Goal: Task Accomplishment & Management: Complete application form

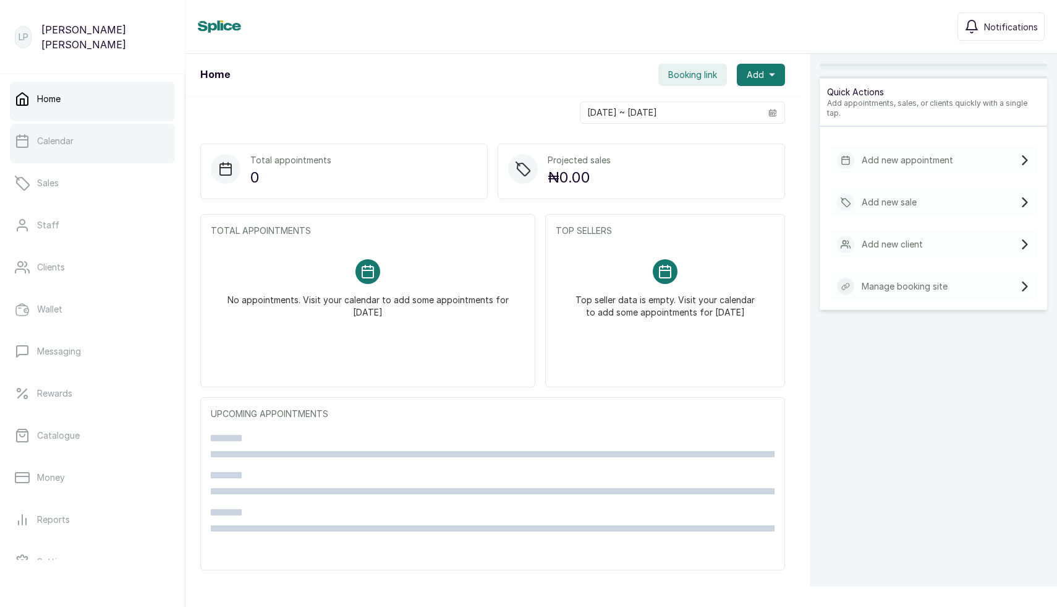
click at [69, 150] on link "Calendar" at bounding box center [92, 141] width 165 height 35
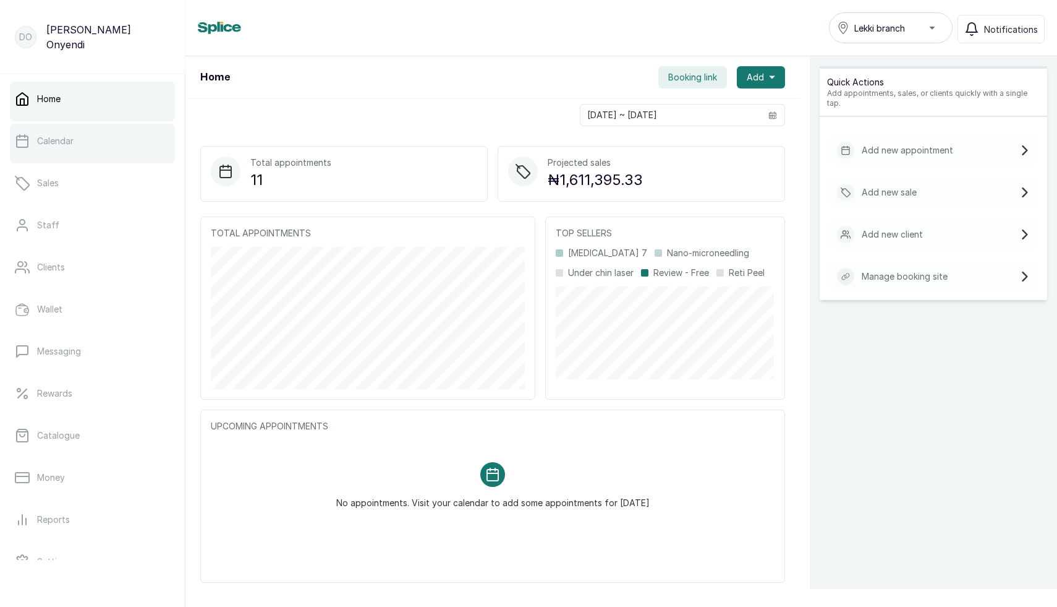
click at [52, 139] on p "Calendar" at bounding box center [55, 141] width 36 height 12
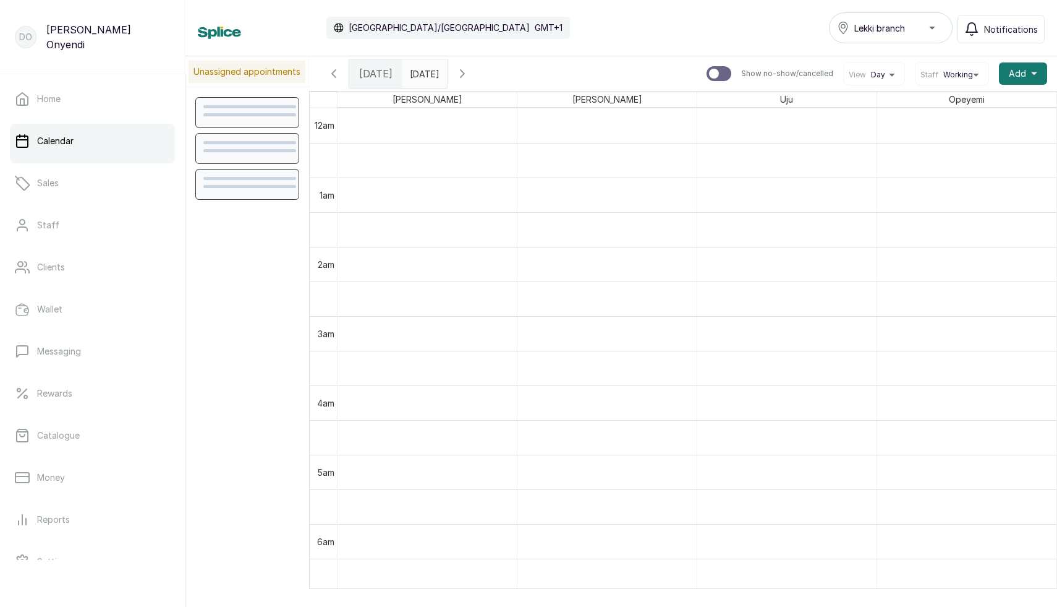
scroll to position [416, 0]
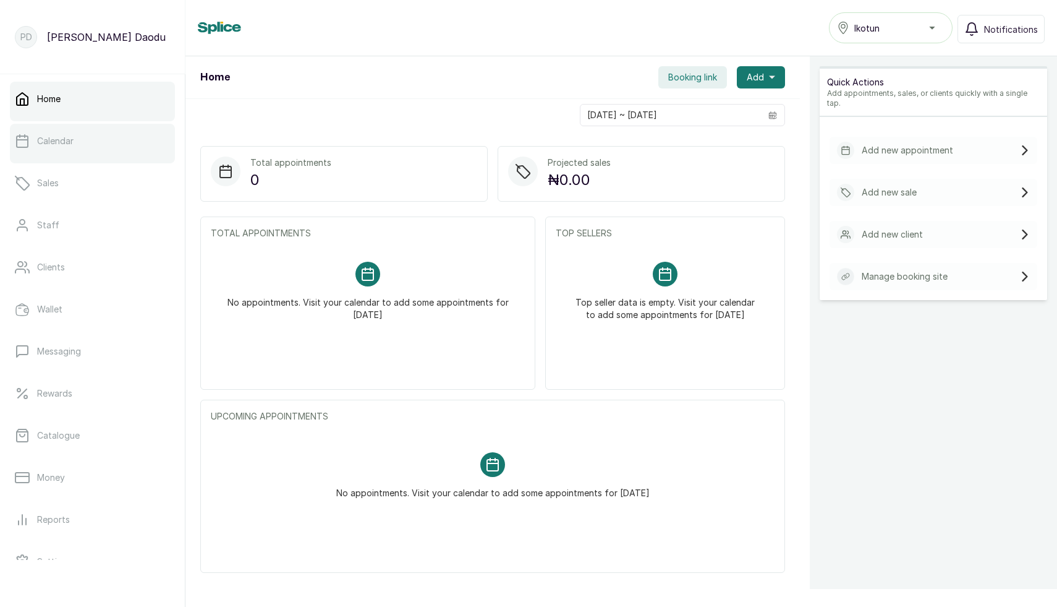
click at [72, 148] on link "Calendar" at bounding box center [92, 141] width 165 height 35
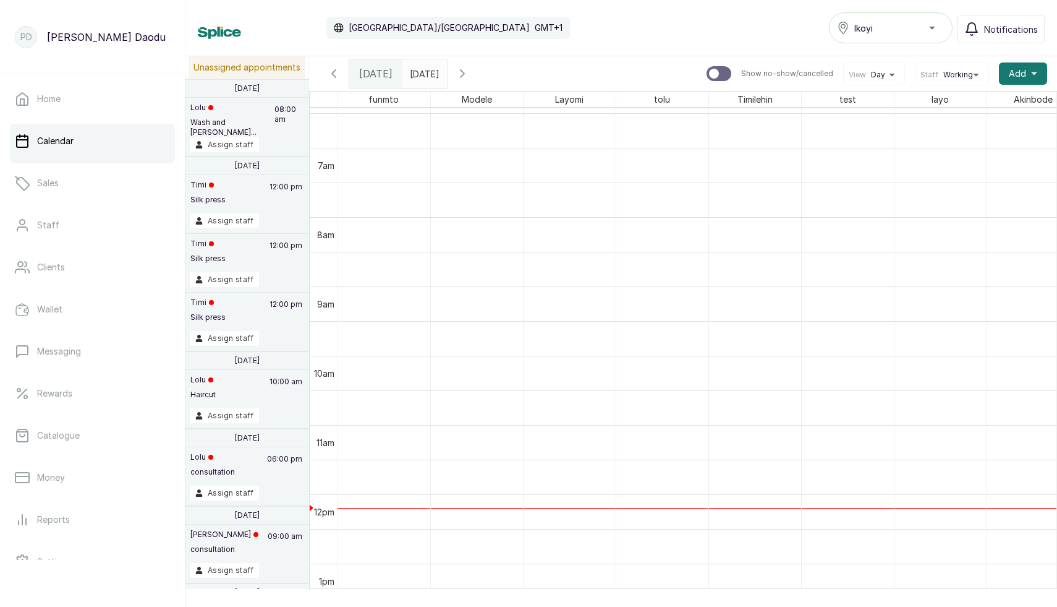
scroll to position [480, 0]
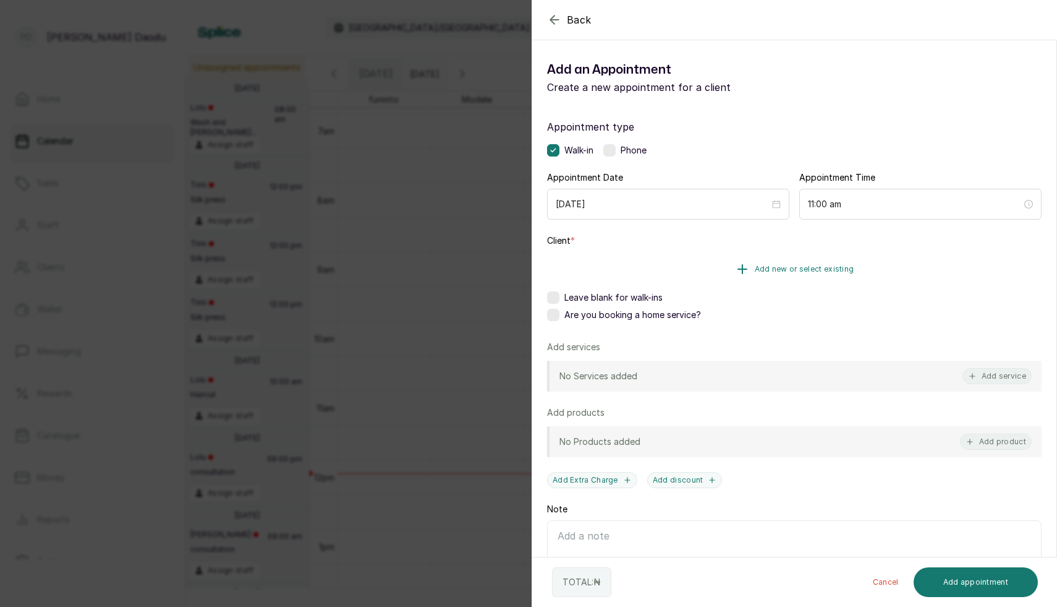
click at [794, 276] on button "Add new or select existing" at bounding box center [794, 269] width 495 height 35
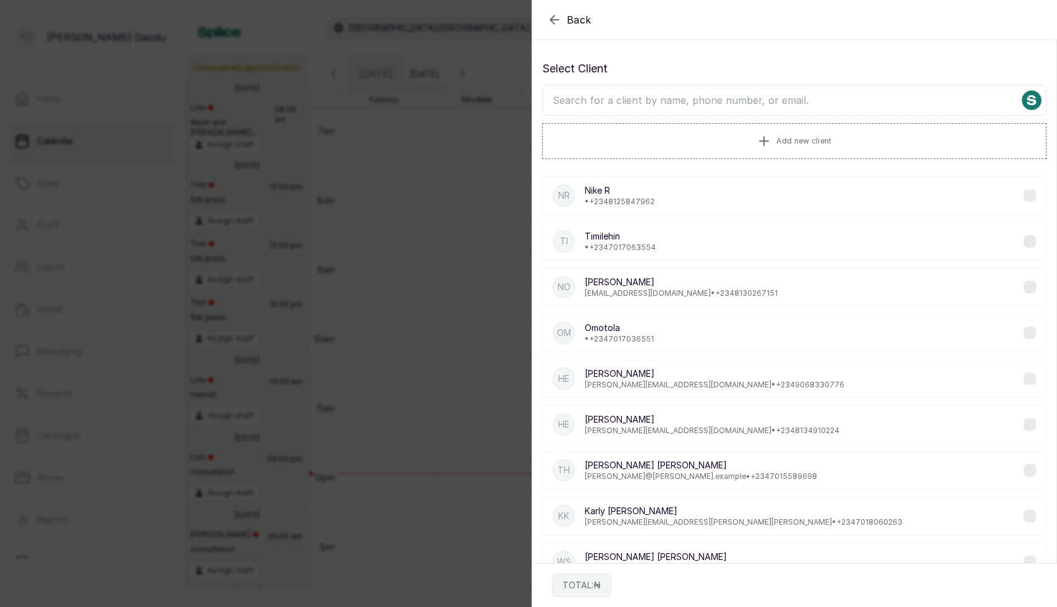
click at [709, 103] on input "text" at bounding box center [794, 100] width 505 height 31
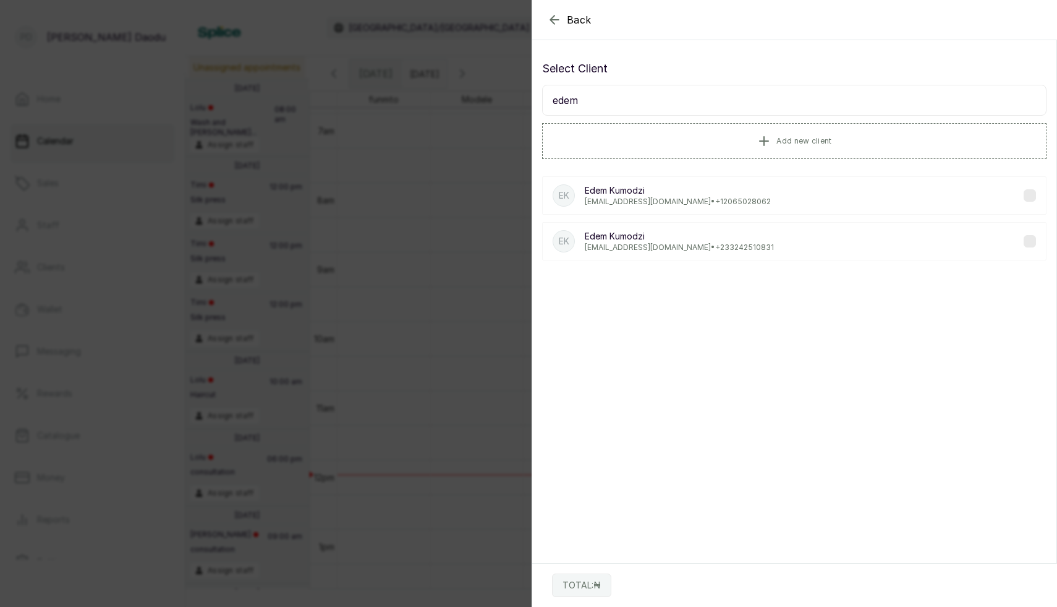
type input "edem"
click at [631, 239] on p "Edem Kumodzi" at bounding box center [679, 236] width 189 height 12
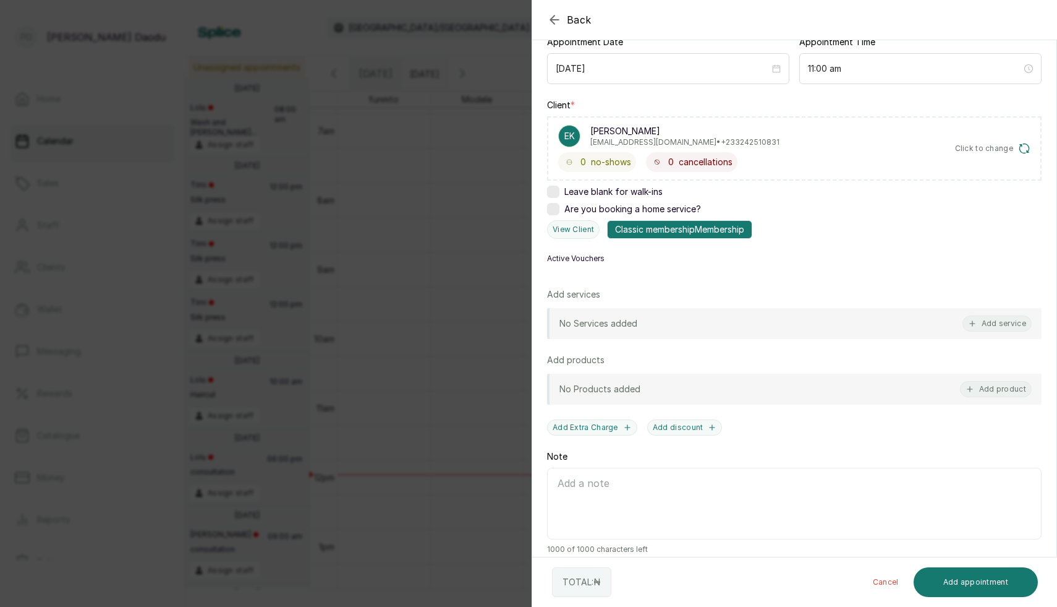
scroll to position [148, 0]
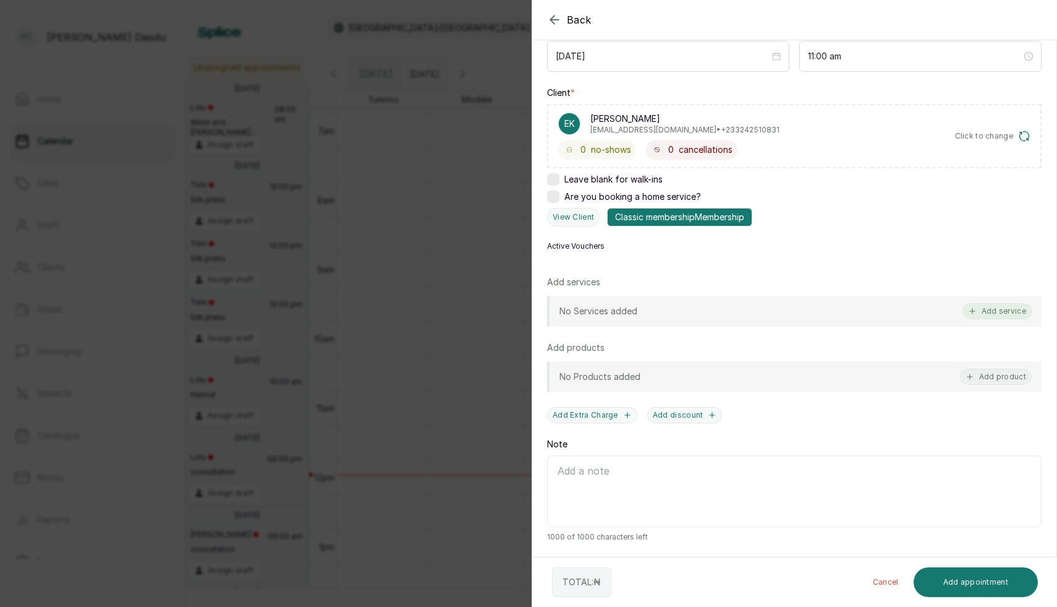
click at [1009, 311] on button "Add service" at bounding box center [997, 311] width 69 height 16
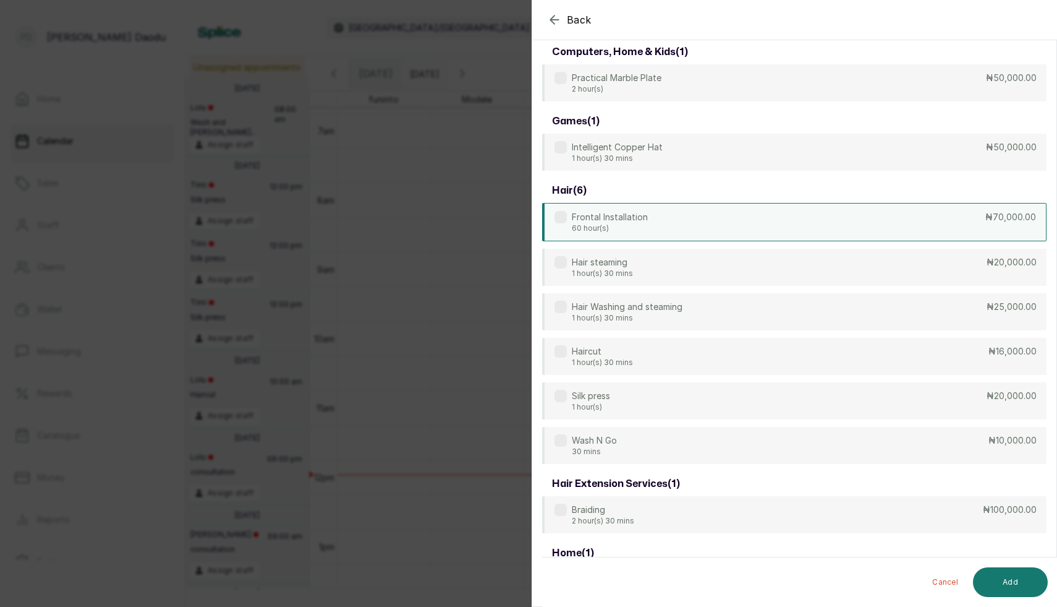
scroll to position [49, 0]
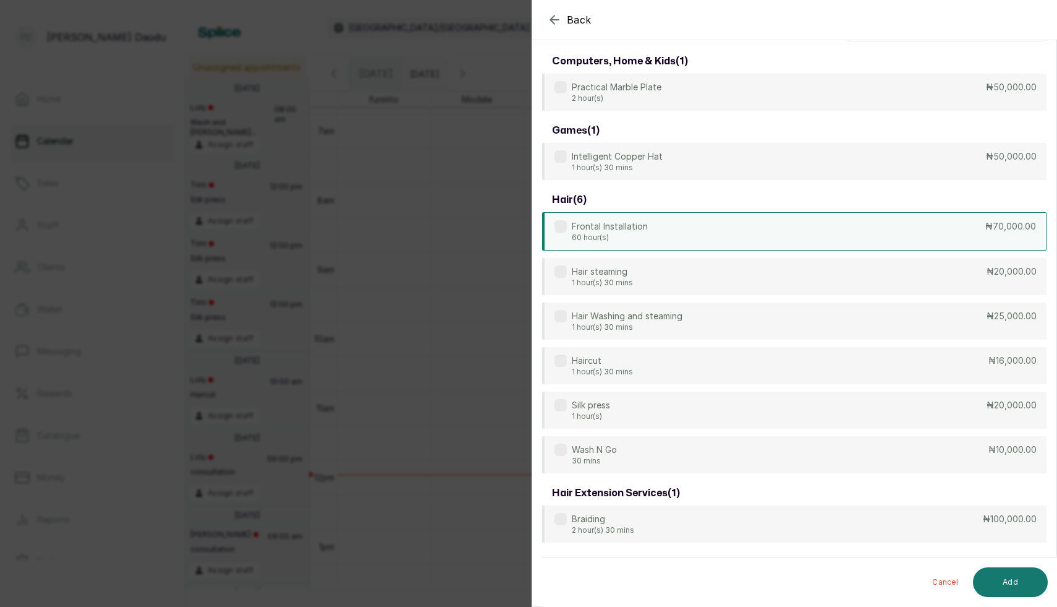
click at [679, 244] on div "Frontal Installation 60 hour(s) ₦70,000.00" at bounding box center [794, 231] width 505 height 38
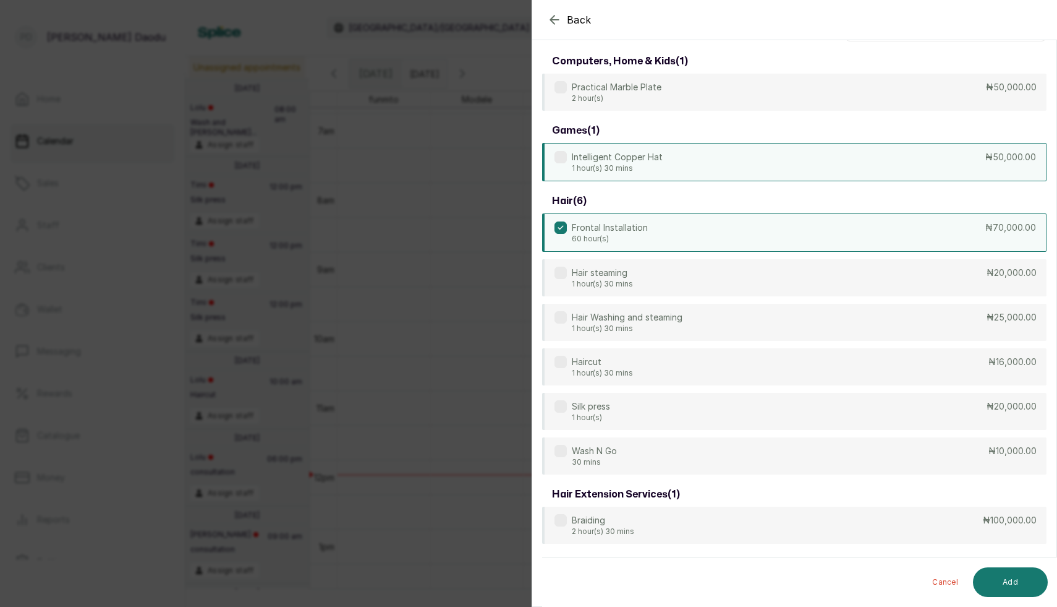
click at [720, 168] on div "Intelligent Copper Hat 1 hour(s) 30 mins ₦50,000.00" at bounding box center [794, 162] width 505 height 38
click at [997, 578] on button "Add" at bounding box center [1010, 582] width 75 height 30
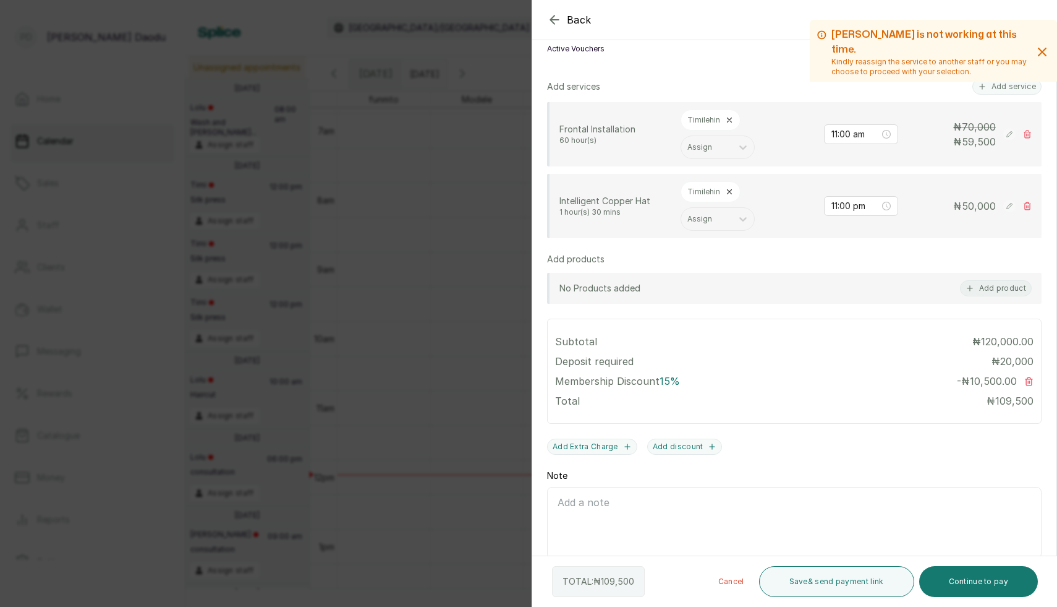
scroll to position [377, 0]
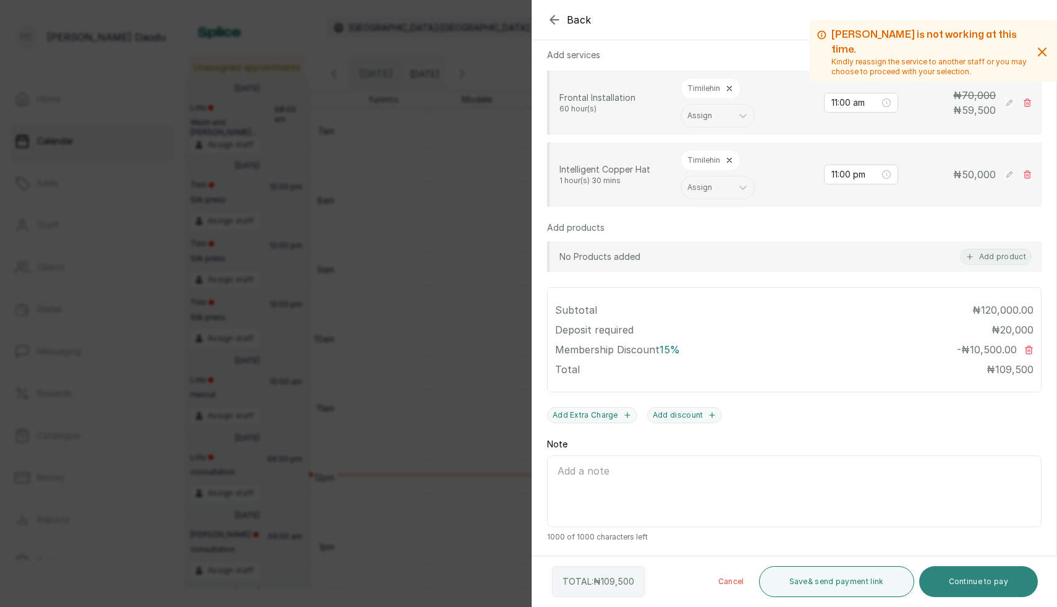
click at [960, 568] on button "Continue to pay" at bounding box center [979, 581] width 119 height 31
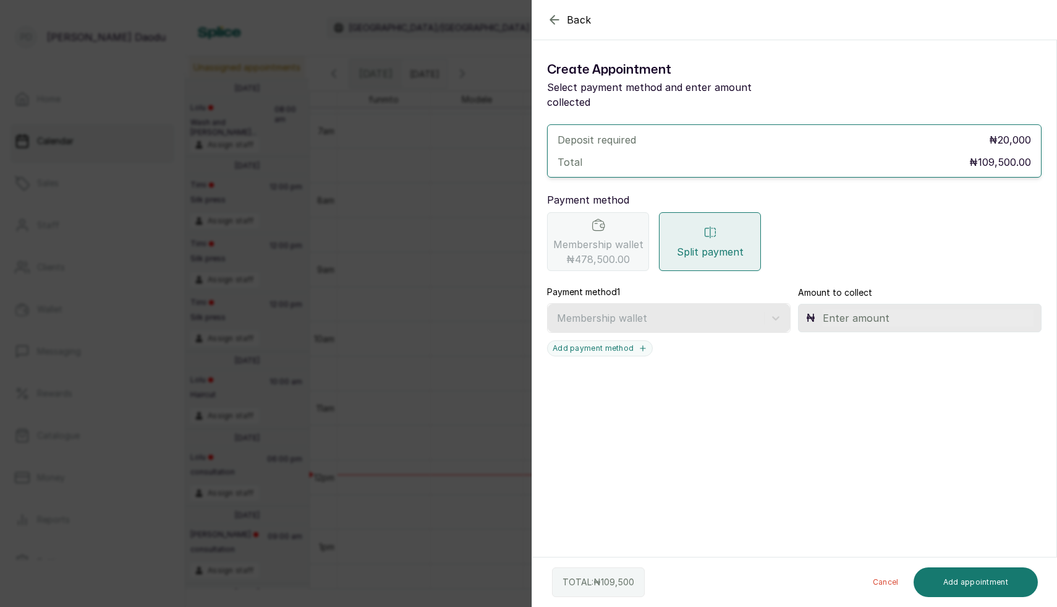
click at [555, 20] on icon "button" at bounding box center [554, 19] width 15 height 15
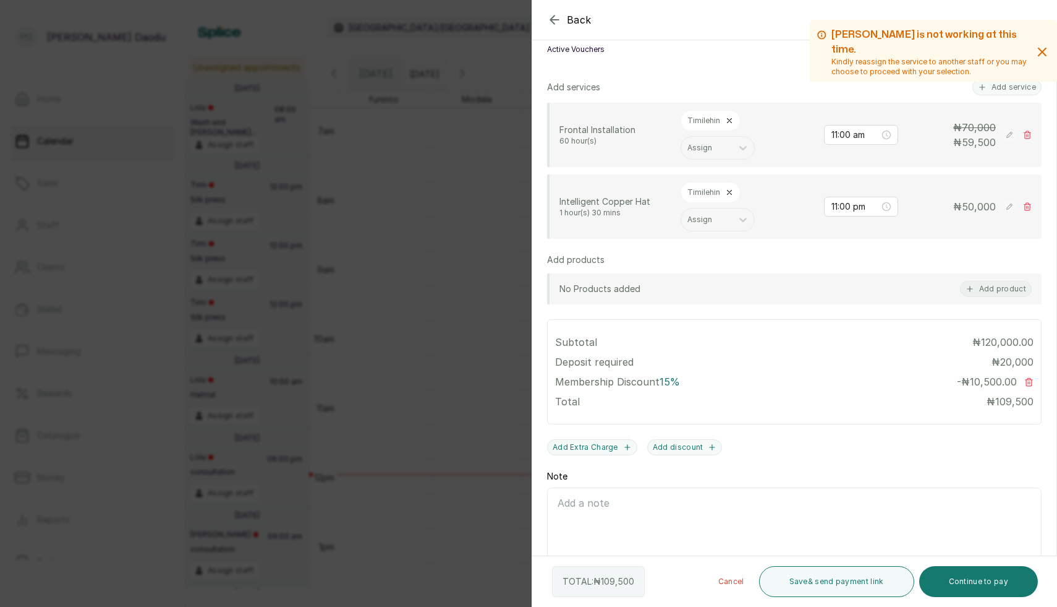
scroll to position [276, 0]
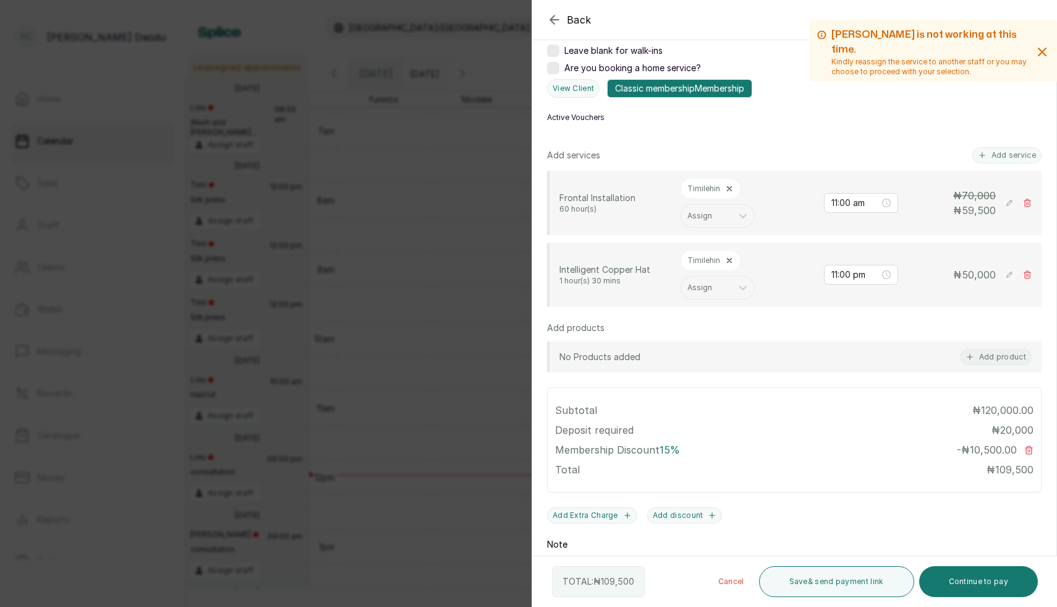
click at [1028, 202] on icon at bounding box center [1027, 203] width 9 height 9
type input "11:00 pm"
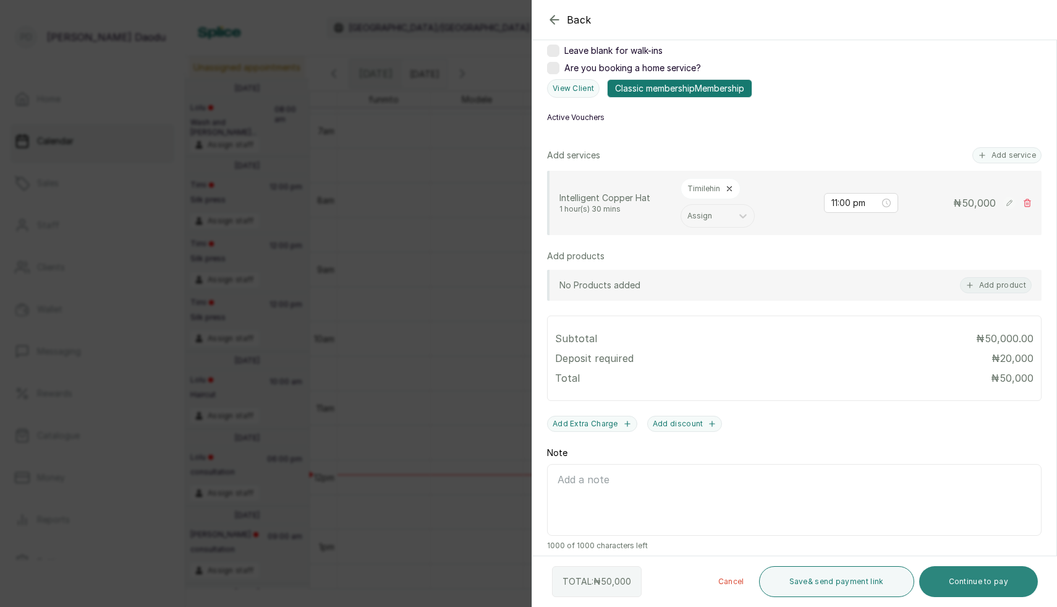
click at [981, 578] on button "Continue to pay" at bounding box center [979, 581] width 119 height 31
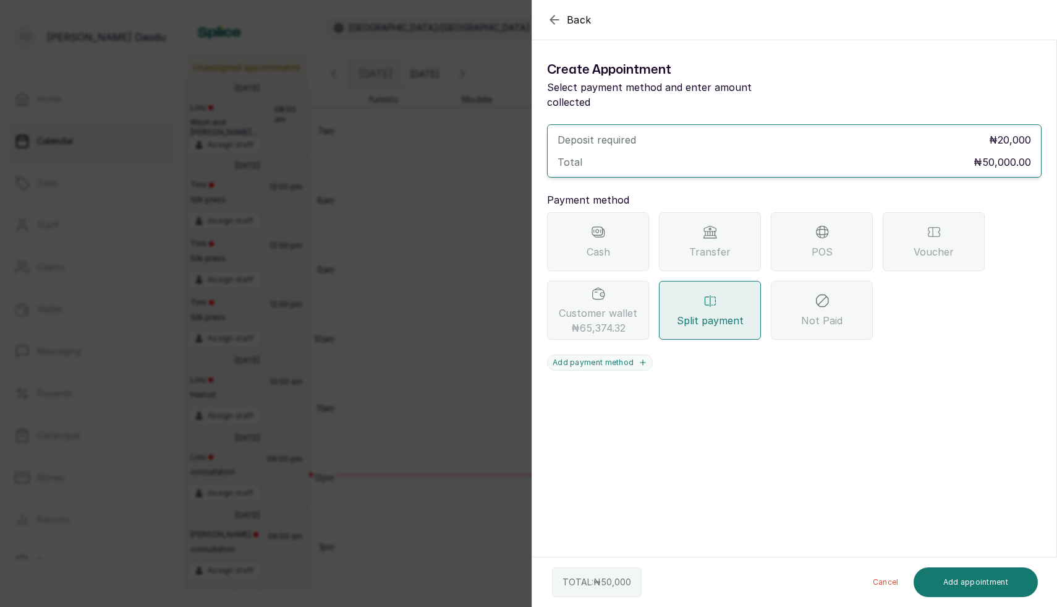
click at [608, 220] on div "Cash" at bounding box center [598, 241] width 102 height 59
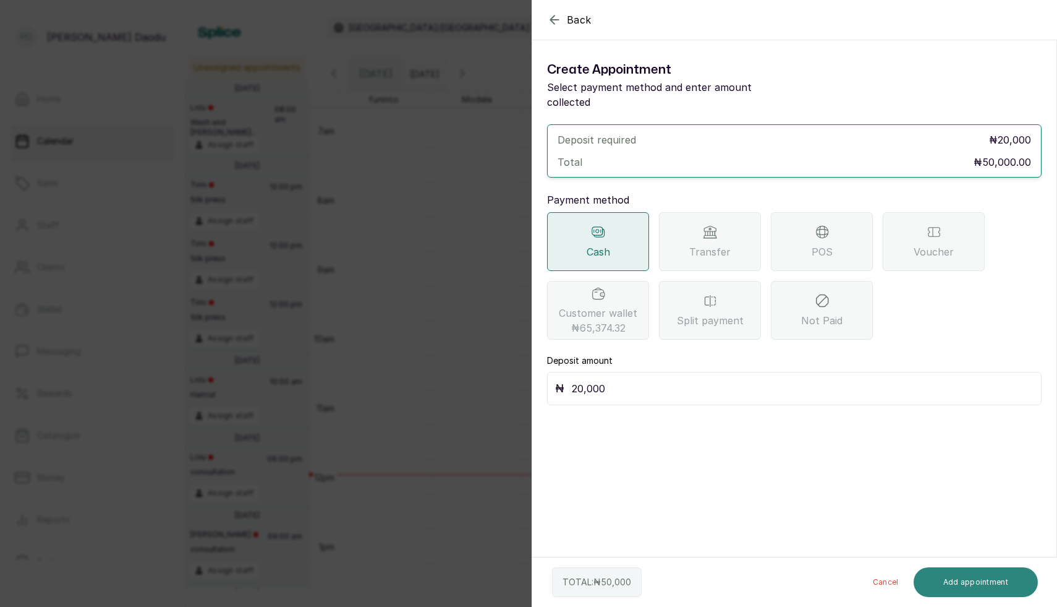
click at [998, 583] on button "Add appointment" at bounding box center [976, 582] width 125 height 30
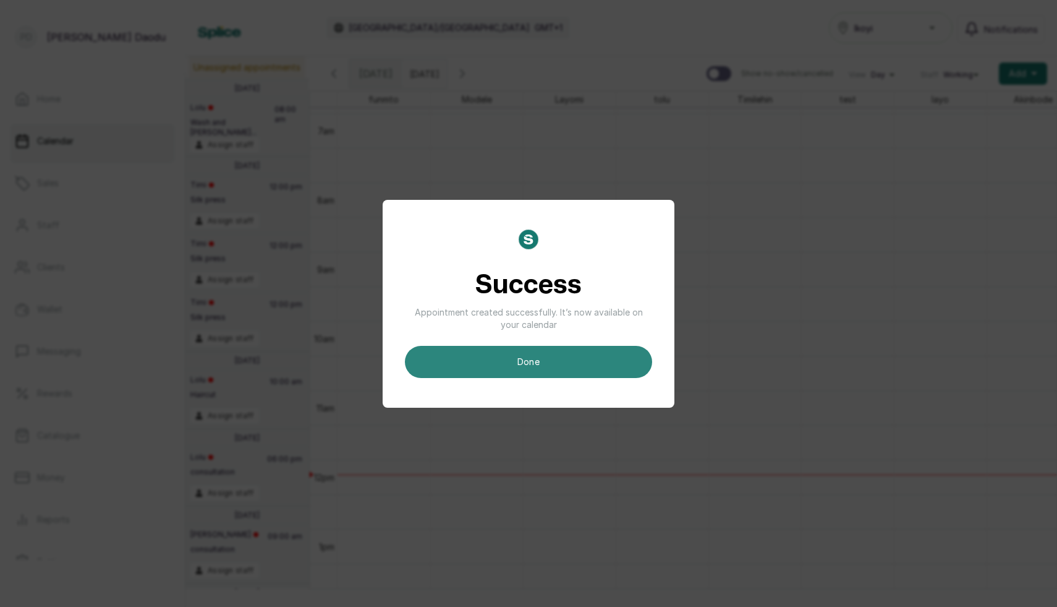
click at [537, 363] on button "done" at bounding box center [528, 362] width 247 height 32
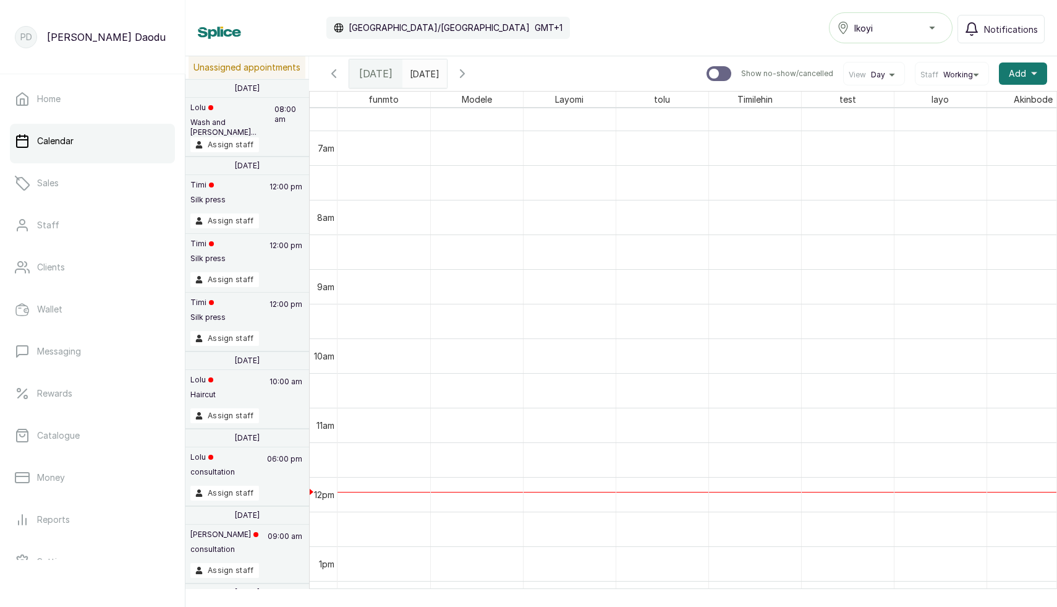
scroll to position [536, 0]
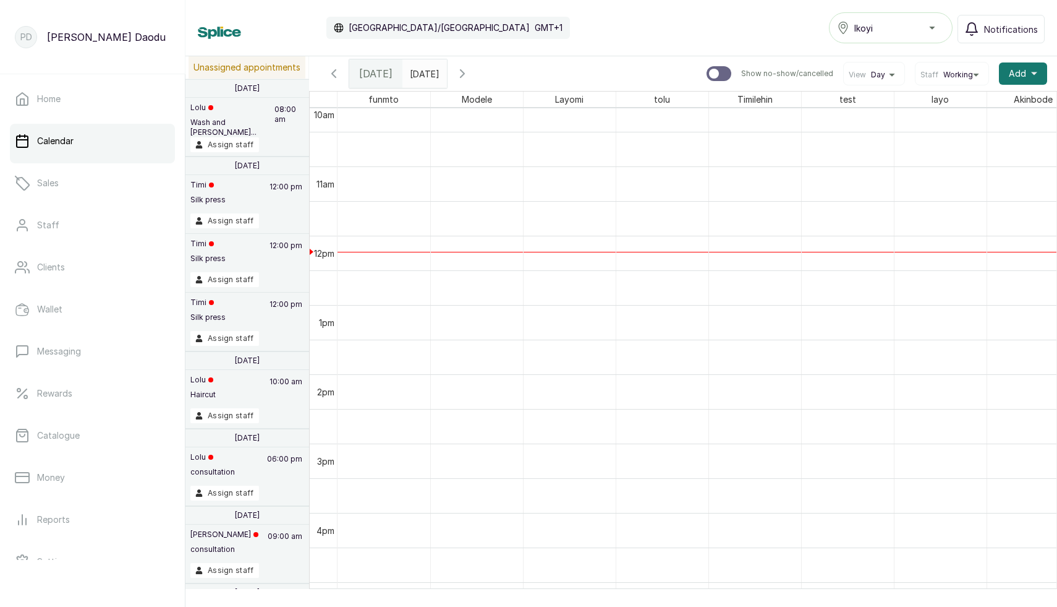
scroll to position [602, 0]
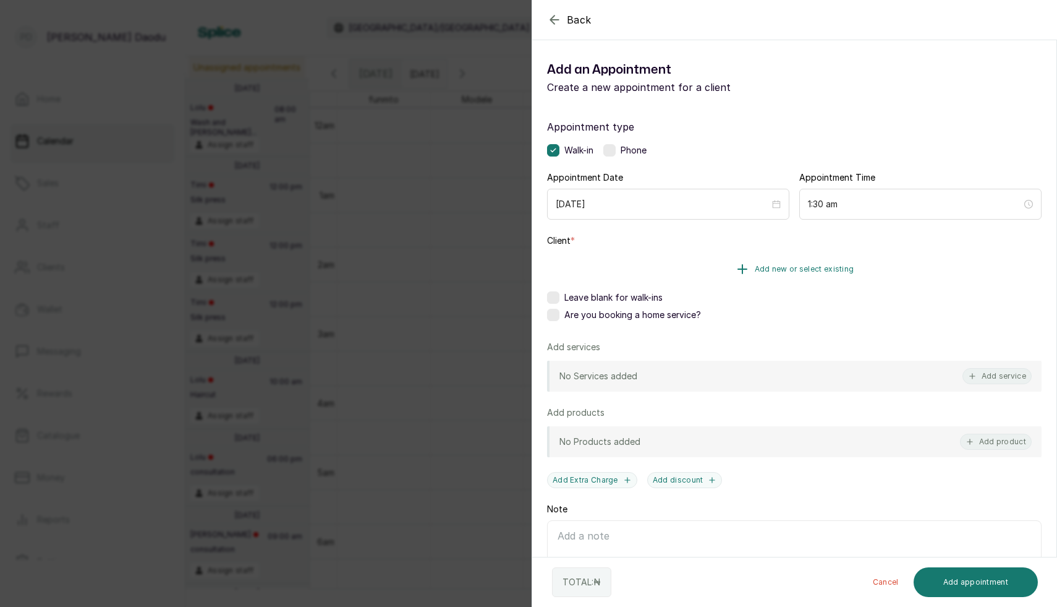
click at [720, 281] on button "Add new or select existing" at bounding box center [794, 269] width 495 height 35
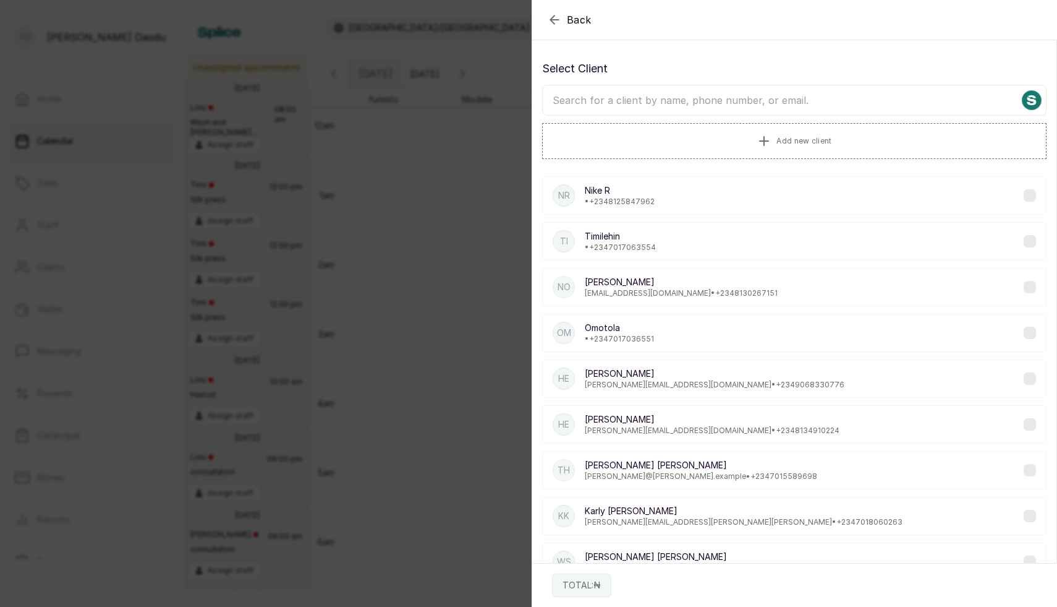
click at [673, 92] on input "text" at bounding box center [794, 100] width 505 height 31
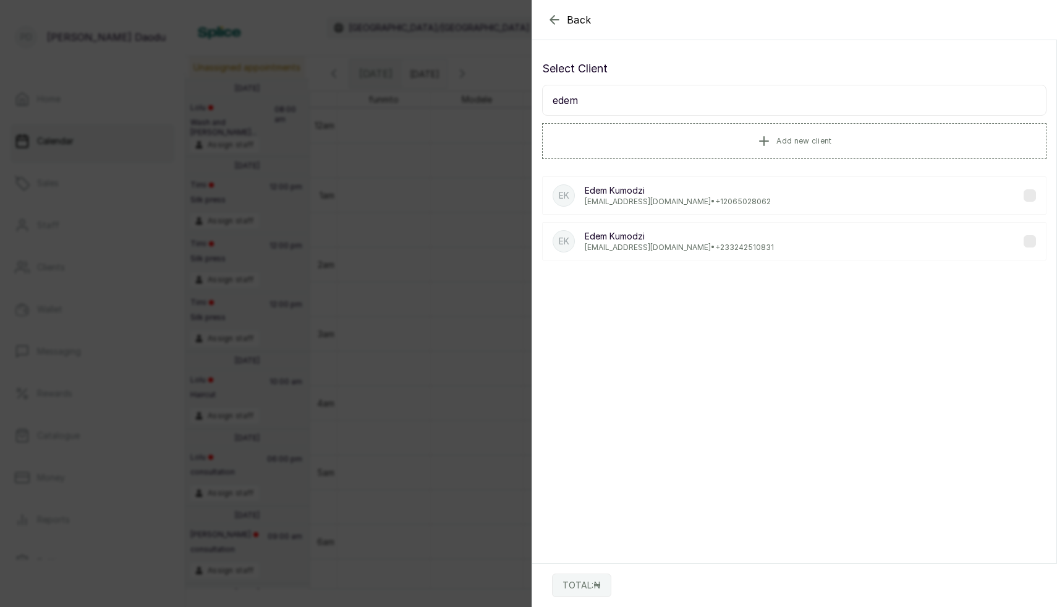
type input "edem"
click at [740, 244] on div "EK Edem Kumodzi edem@kumodzi.com • +233 242510831" at bounding box center [794, 241] width 505 height 38
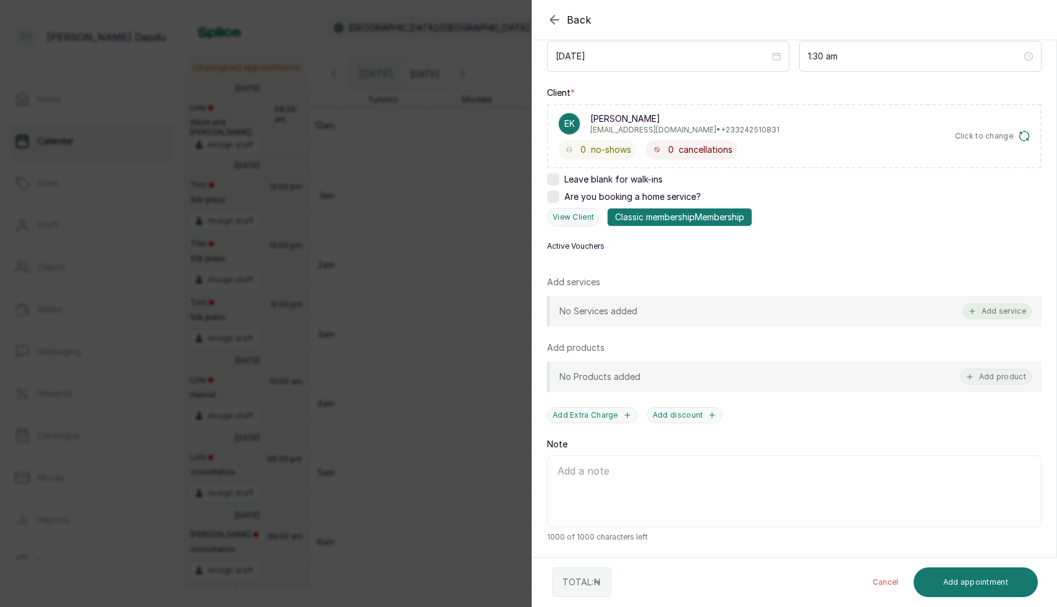
click at [1002, 307] on button "Add service" at bounding box center [997, 311] width 69 height 16
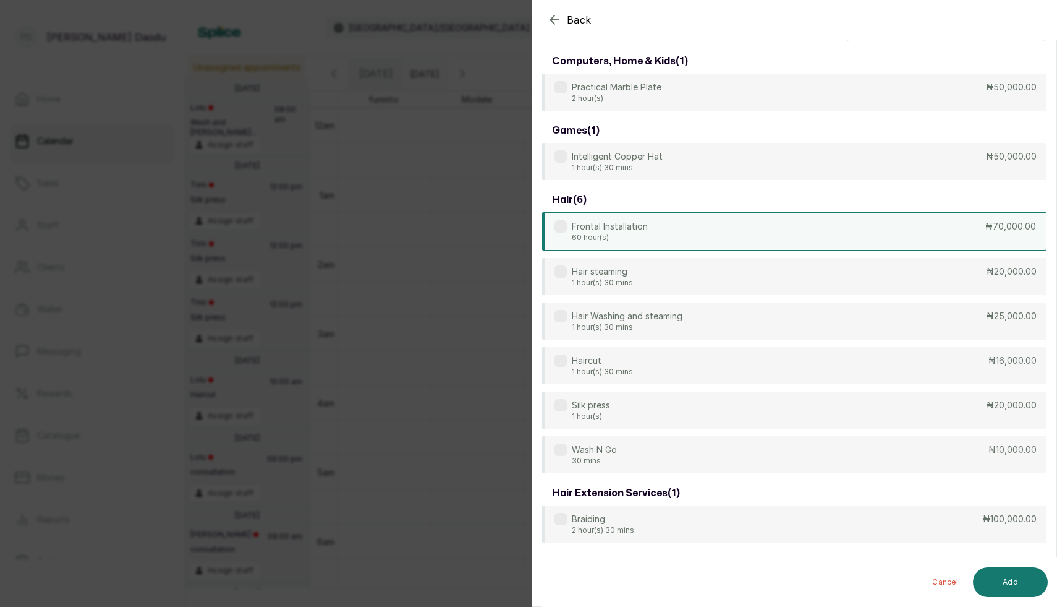
click at [720, 229] on div "Frontal Installation 60 hour(s) ₦70,000.00" at bounding box center [794, 231] width 505 height 38
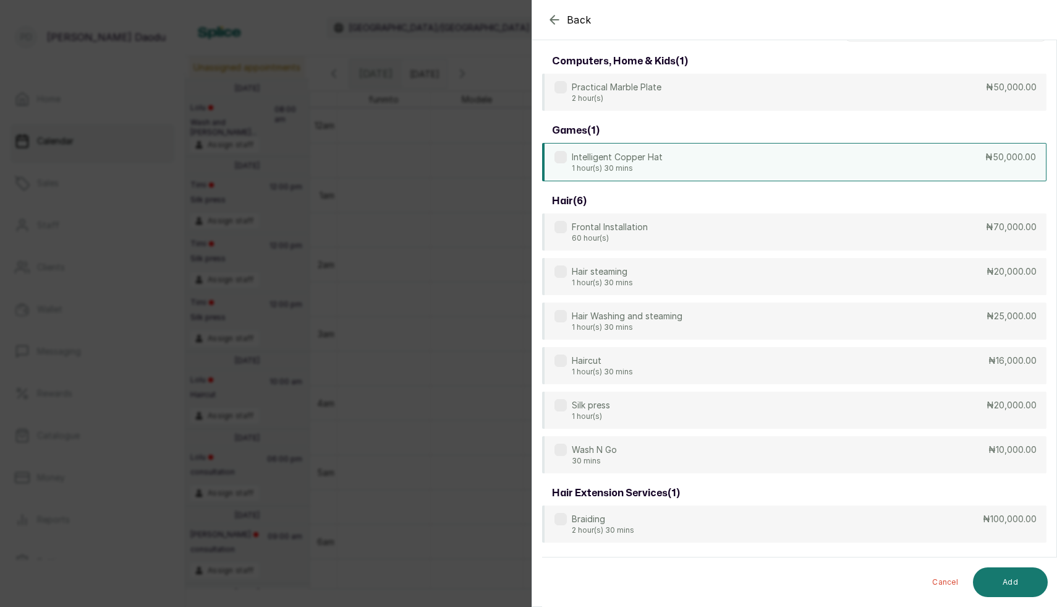
click at [706, 166] on div "Intelligent Copper Hat 1 hour(s) 30 mins ₦50,000.00" at bounding box center [794, 162] width 505 height 38
click at [992, 576] on button "Add" at bounding box center [1010, 582] width 75 height 30
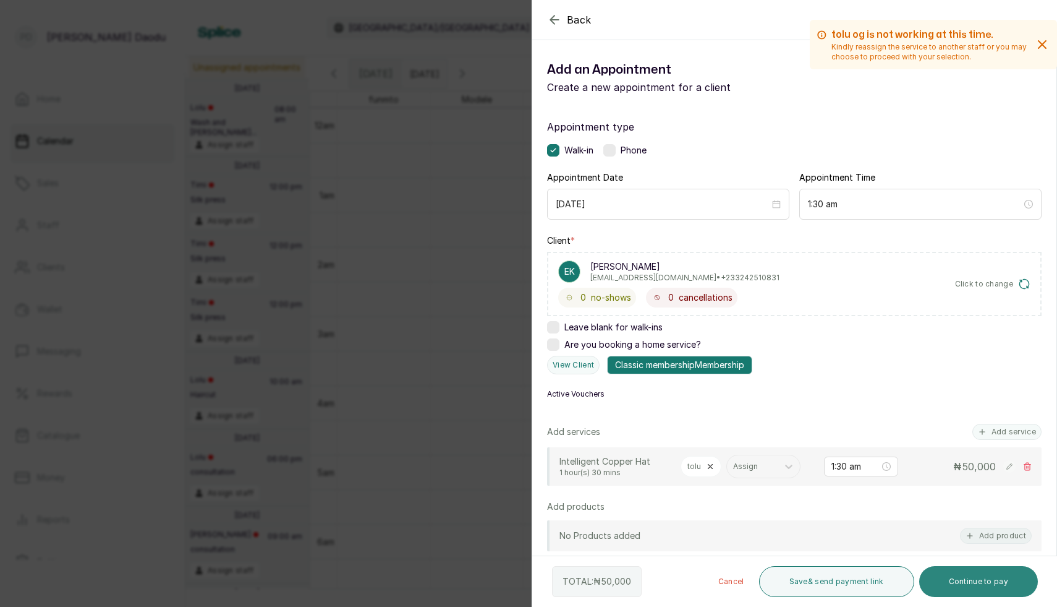
click at [949, 576] on button "Continue to pay" at bounding box center [979, 581] width 119 height 31
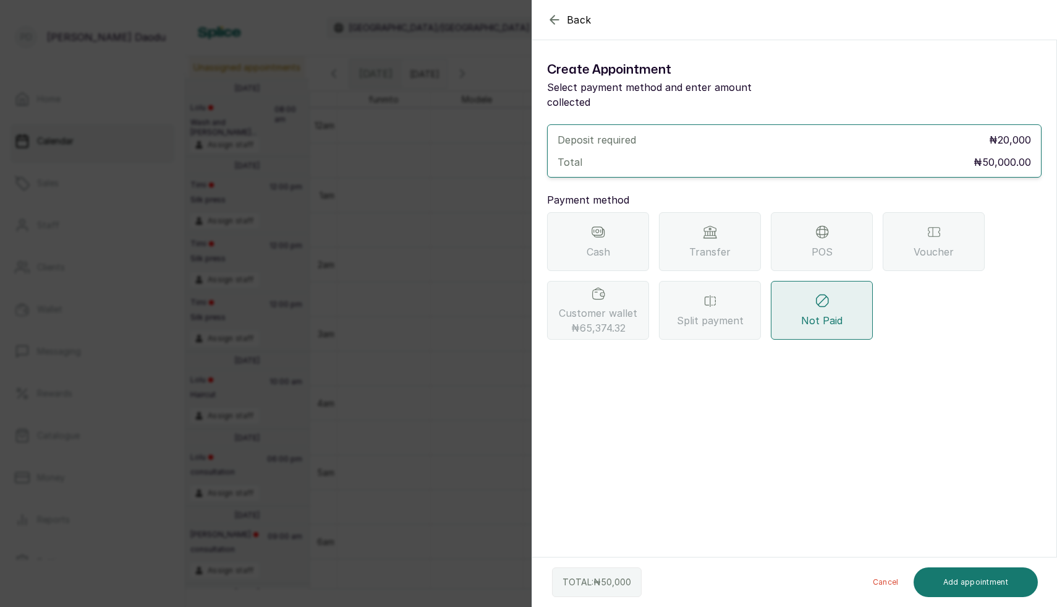
click at [579, 216] on div "Cash" at bounding box center [598, 241] width 102 height 59
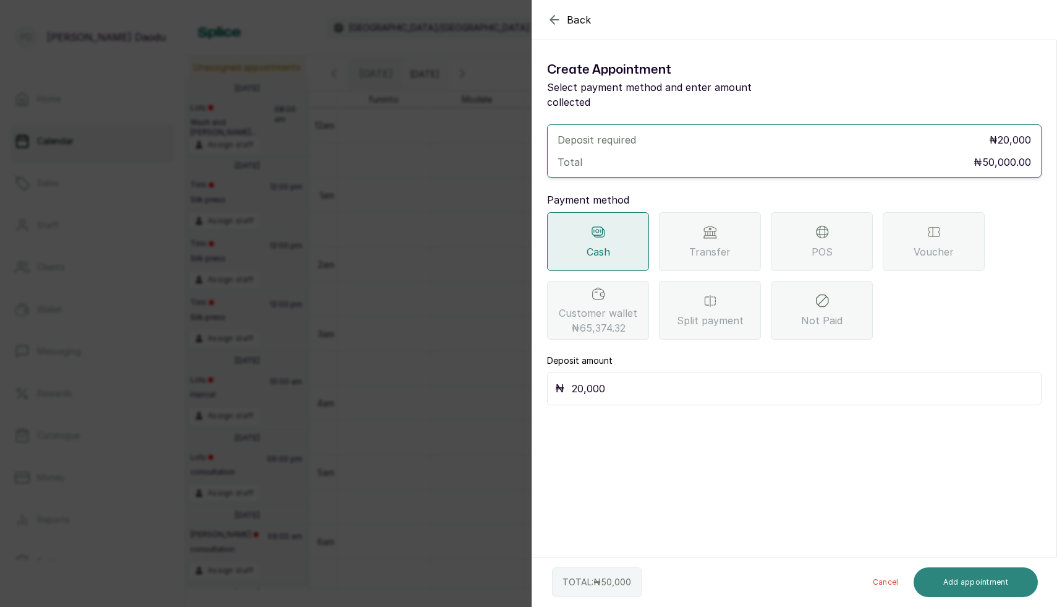
click at [986, 569] on button "Add appointment" at bounding box center [976, 582] width 125 height 30
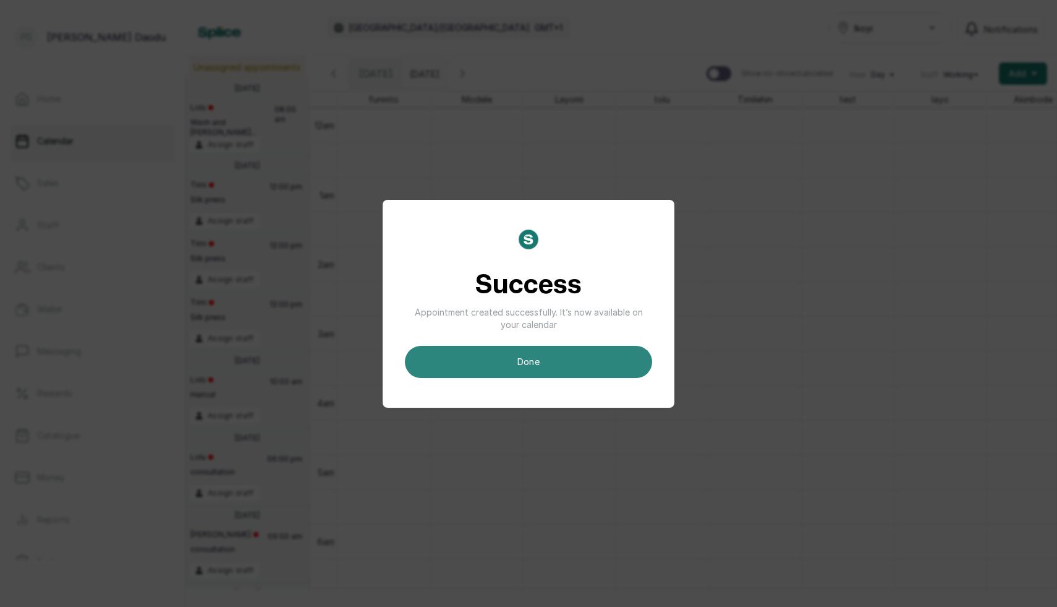
click at [504, 359] on button "done" at bounding box center [528, 362] width 247 height 32
